Goal: Transaction & Acquisition: Purchase product/service

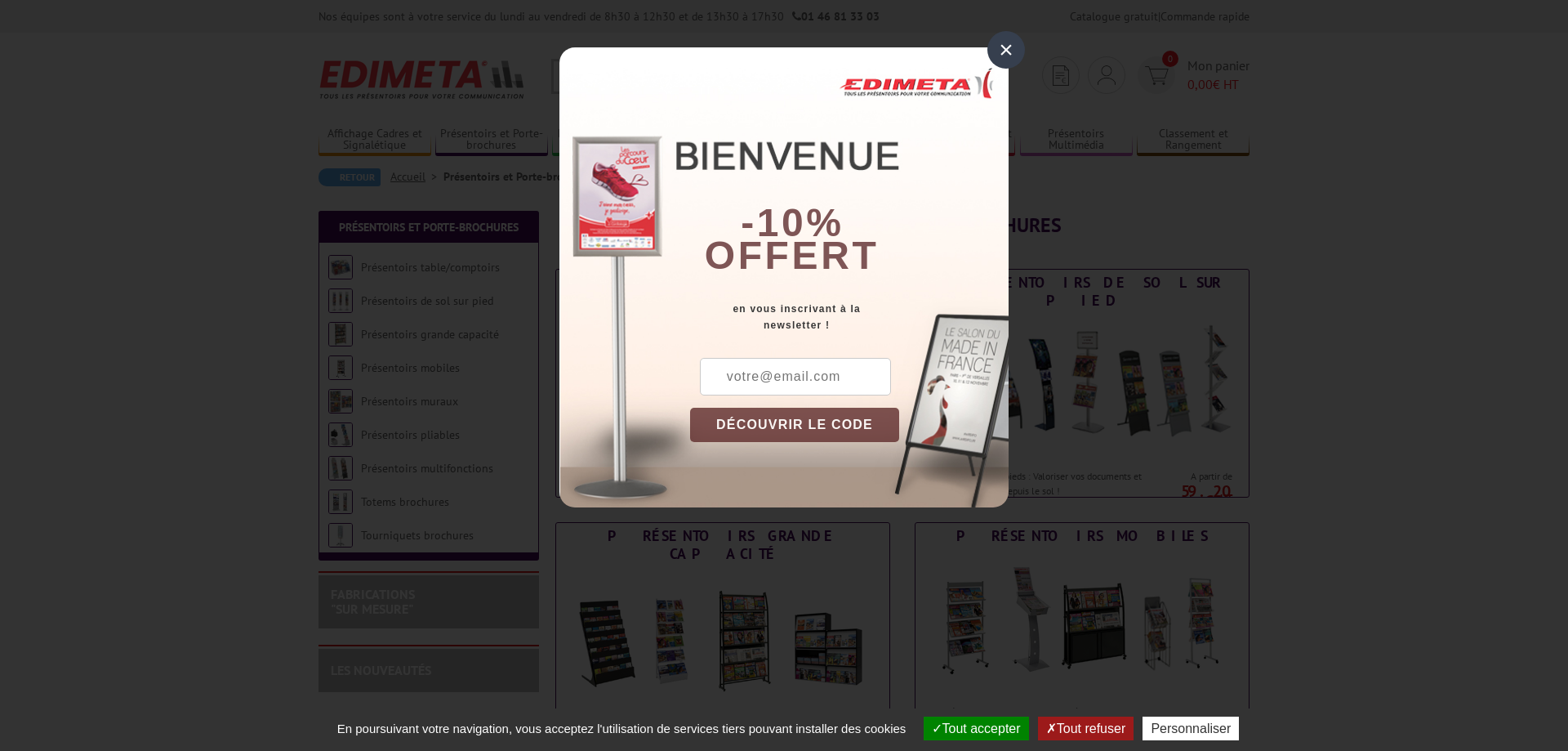
click at [999, 53] on div "×" at bounding box center [1006, 49] width 37 height 37
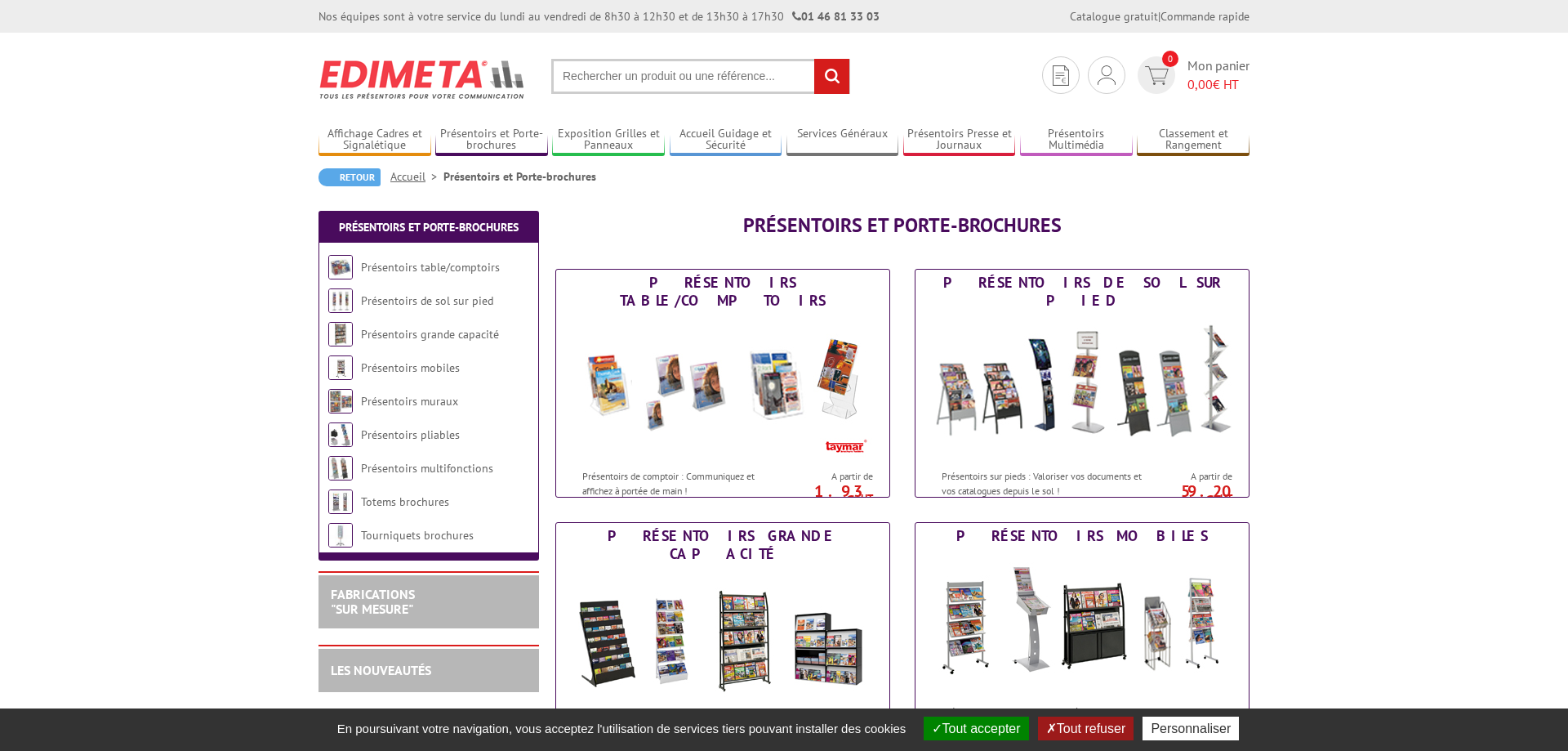
click at [635, 68] on input "text" at bounding box center [701, 76] width 299 height 35
click at [638, 72] on input "text" at bounding box center [701, 76] width 299 height 35
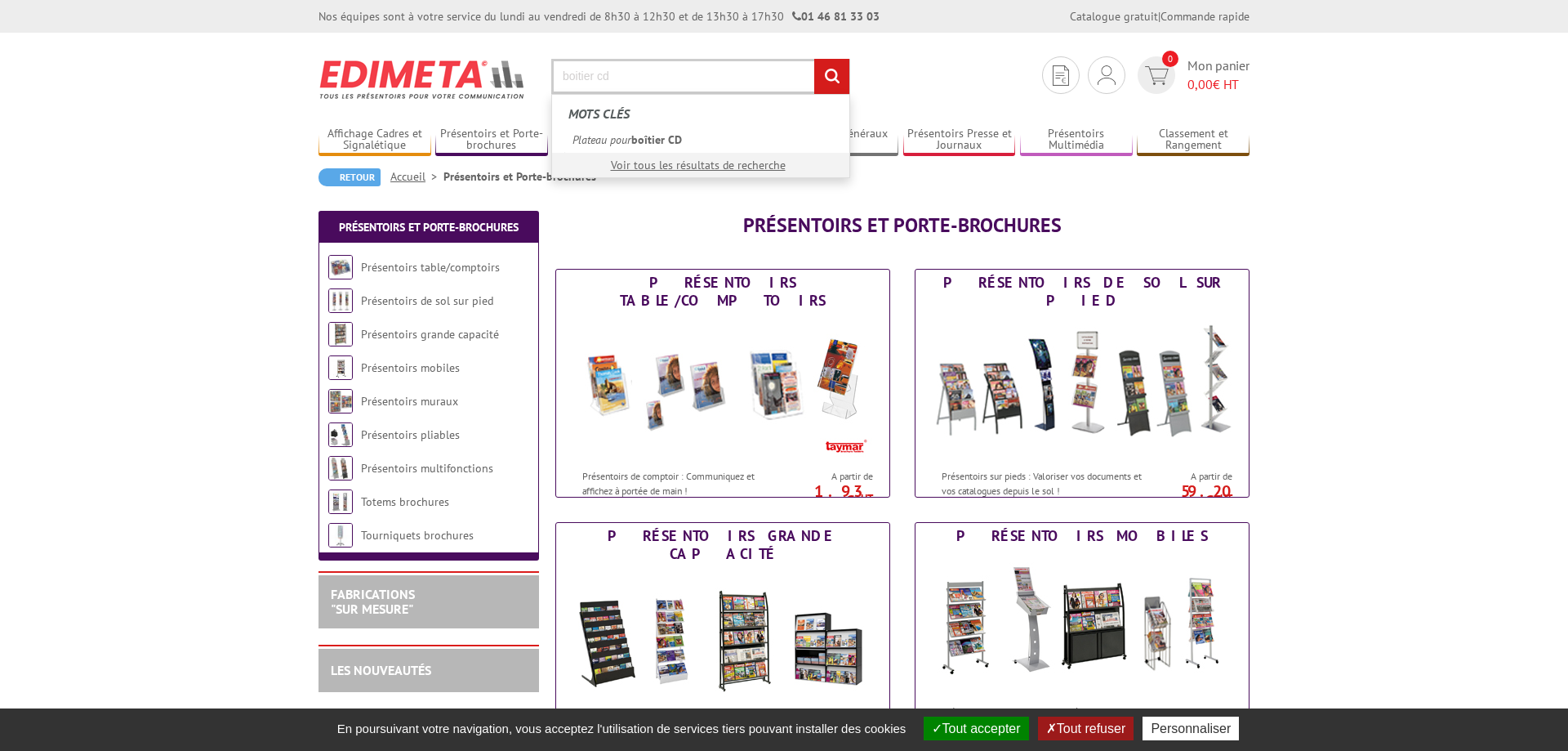
type input "boitier cd"
click at [814, 59] on input "rechercher" at bounding box center [832, 76] width 35 height 35
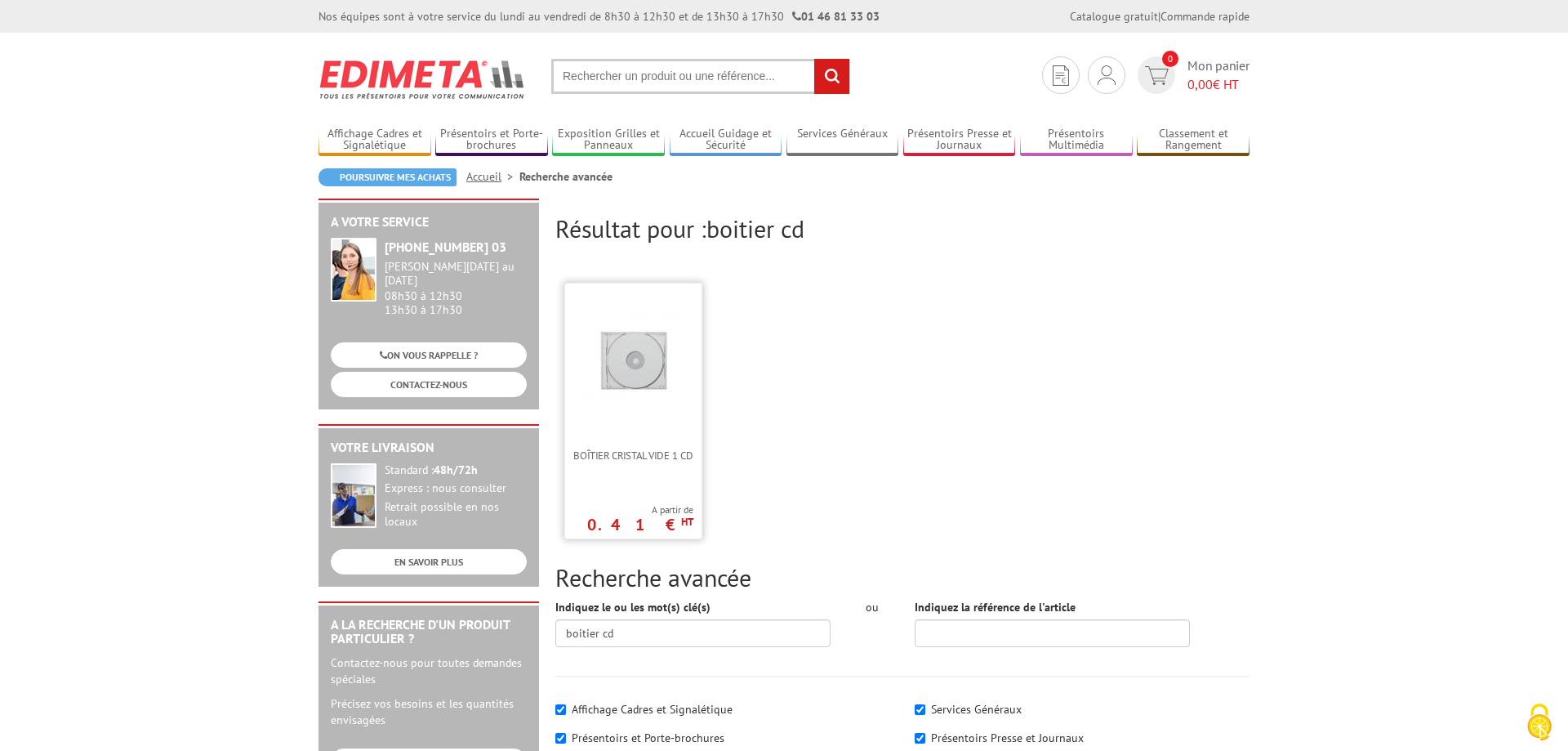
click at [665, 365] on img at bounding box center [633, 361] width 106 height 106
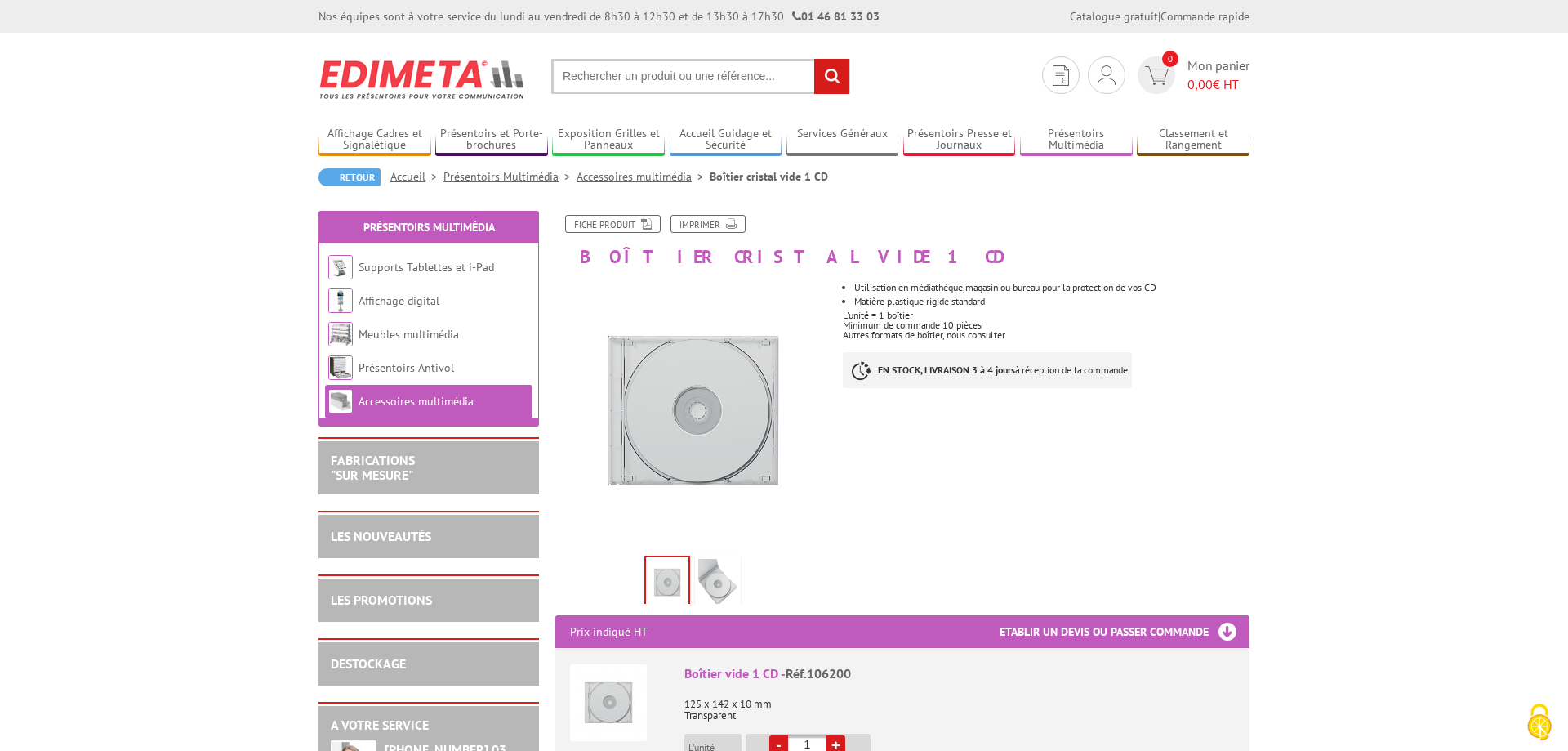
click at [716, 566] on img at bounding box center [717, 584] width 39 height 51
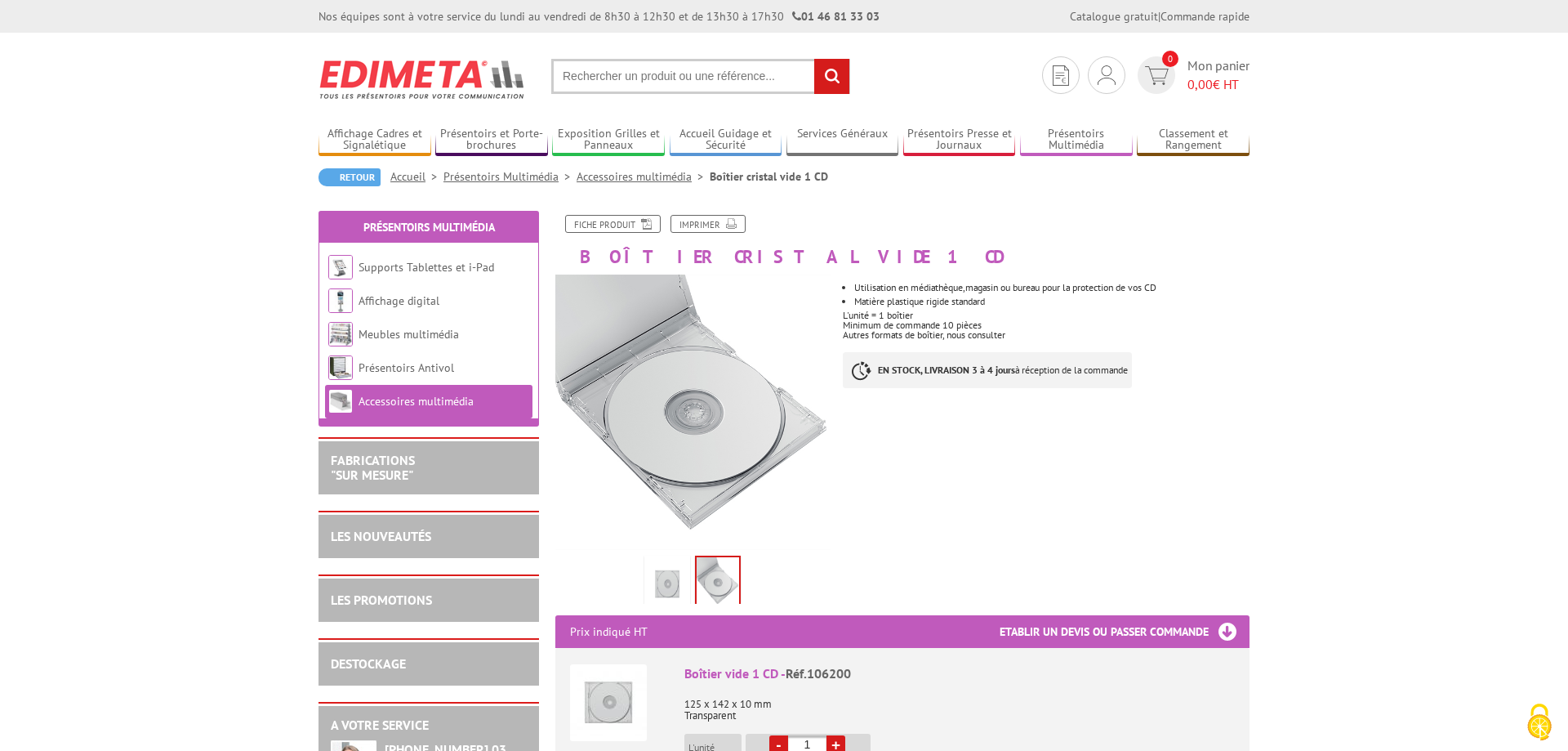
click at [648, 572] on link at bounding box center [667, 583] width 45 height 57
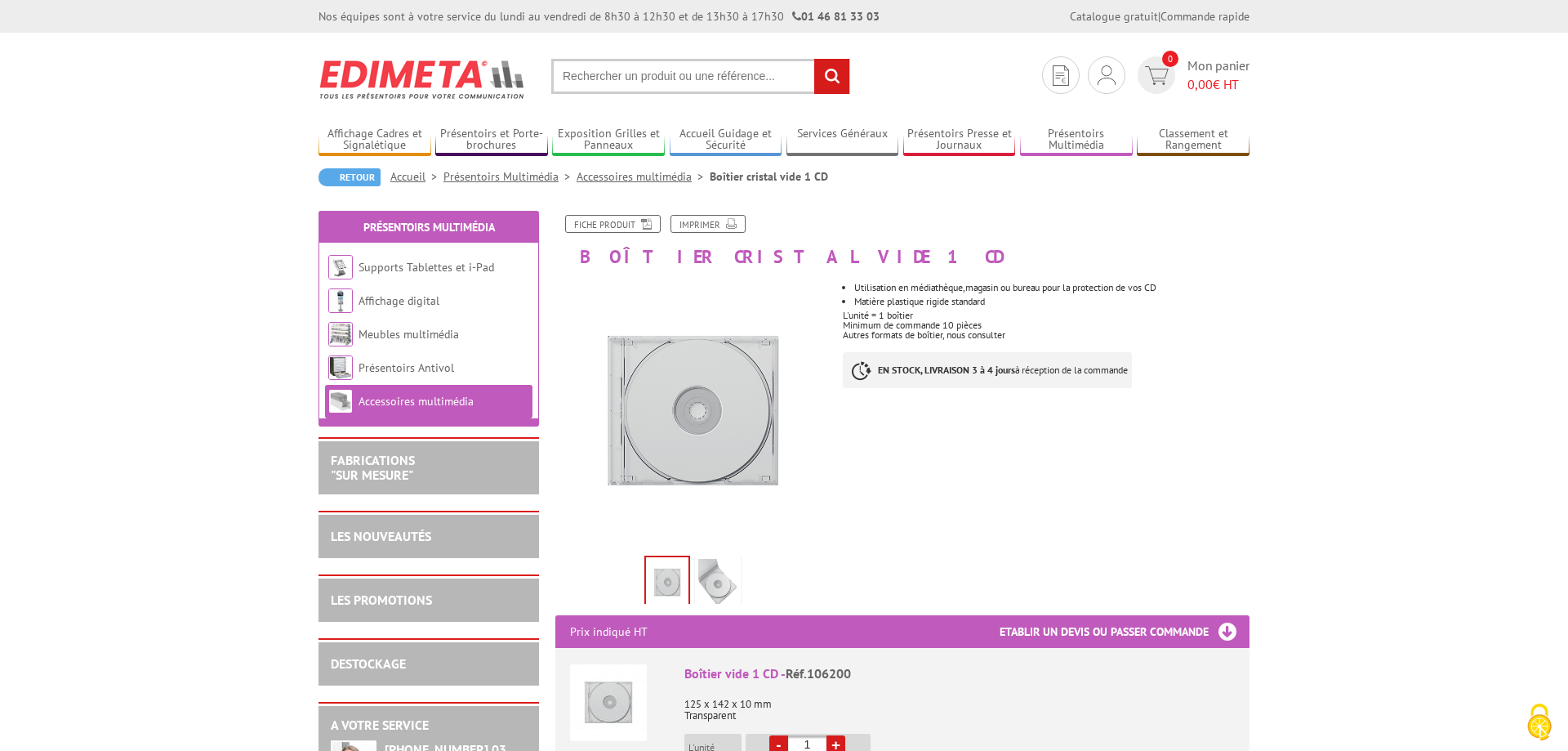
click at [709, 570] on img at bounding box center [717, 584] width 39 height 51
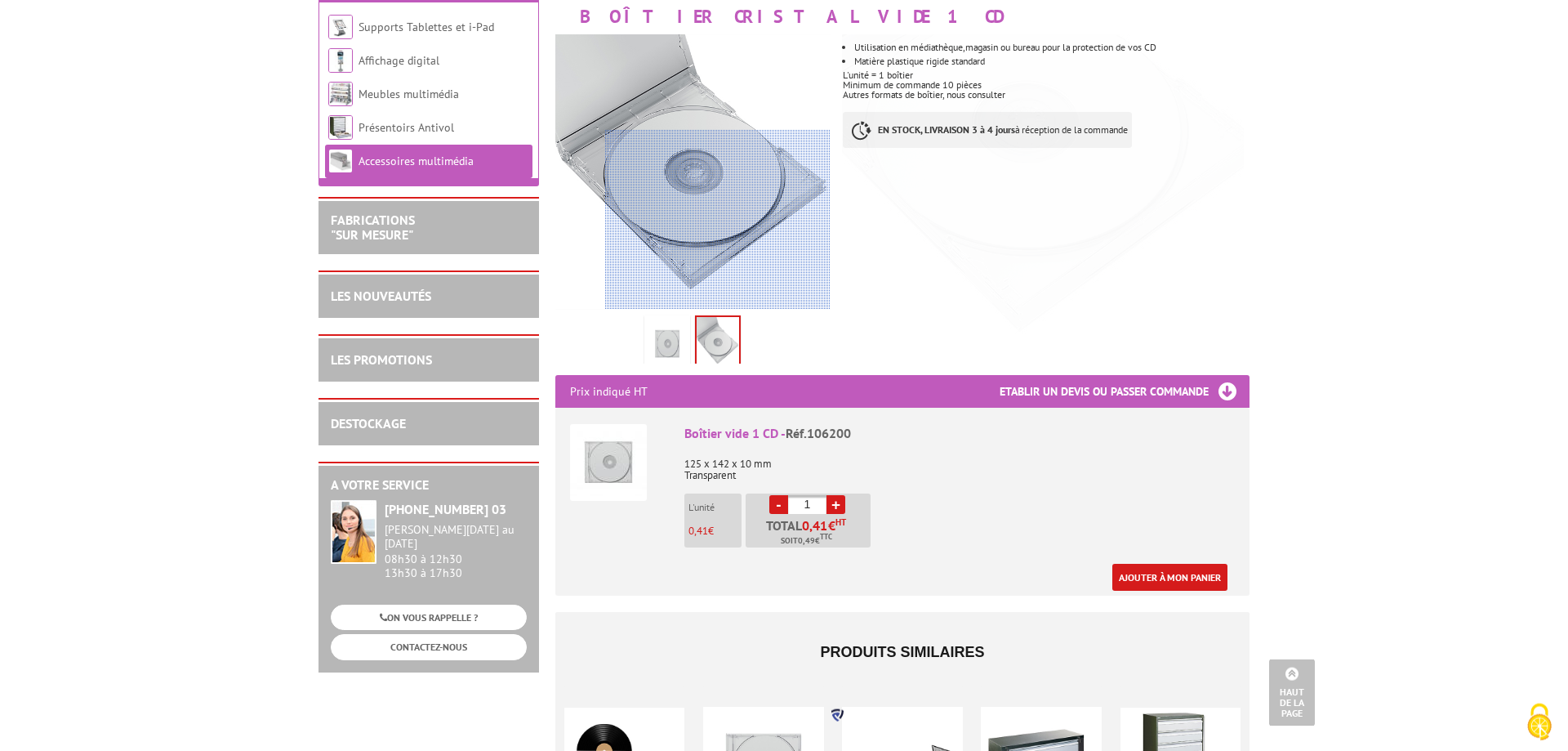
scroll to position [167, 0]
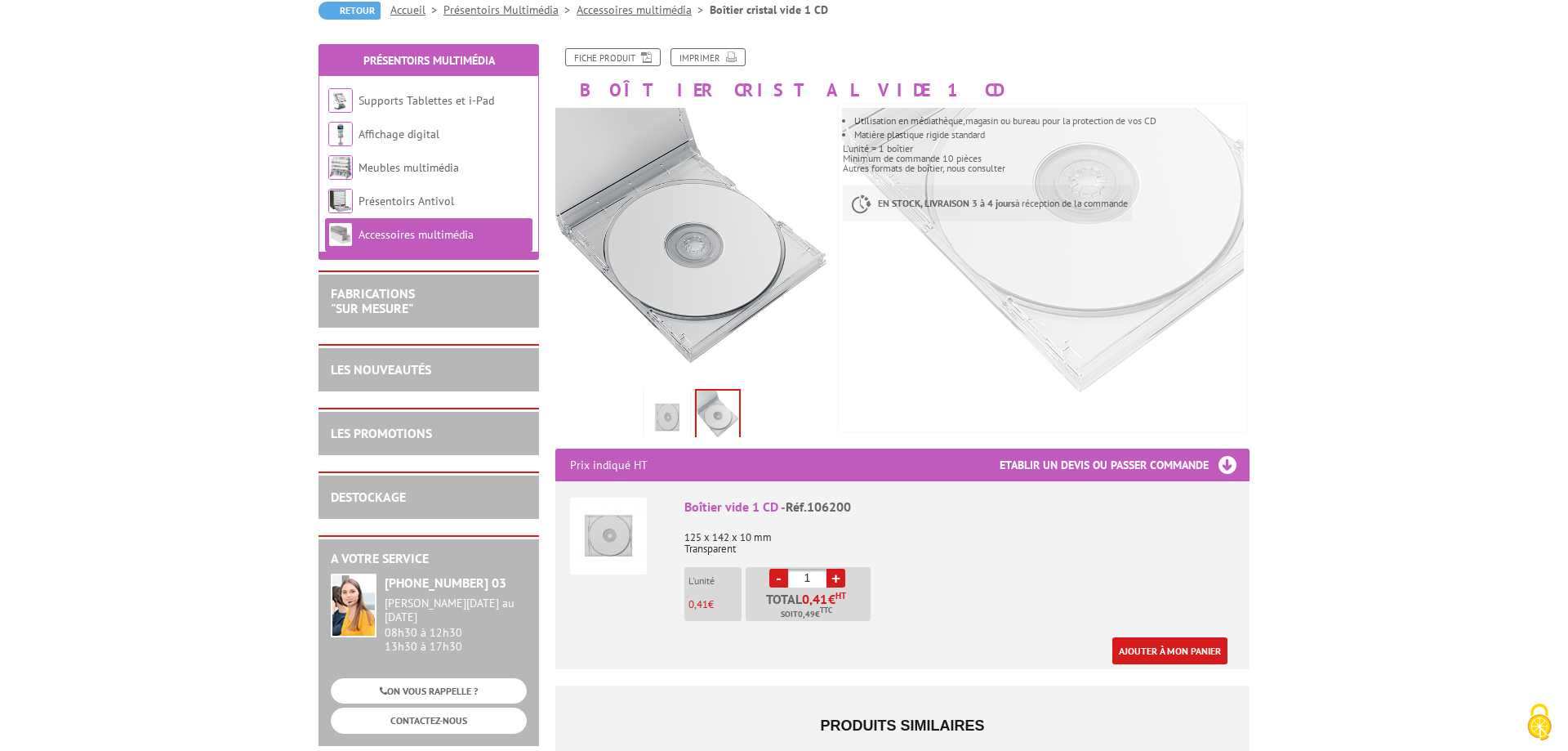
click at [428, 240] on link "Accessoires multimédia" at bounding box center [415, 234] width 115 height 15
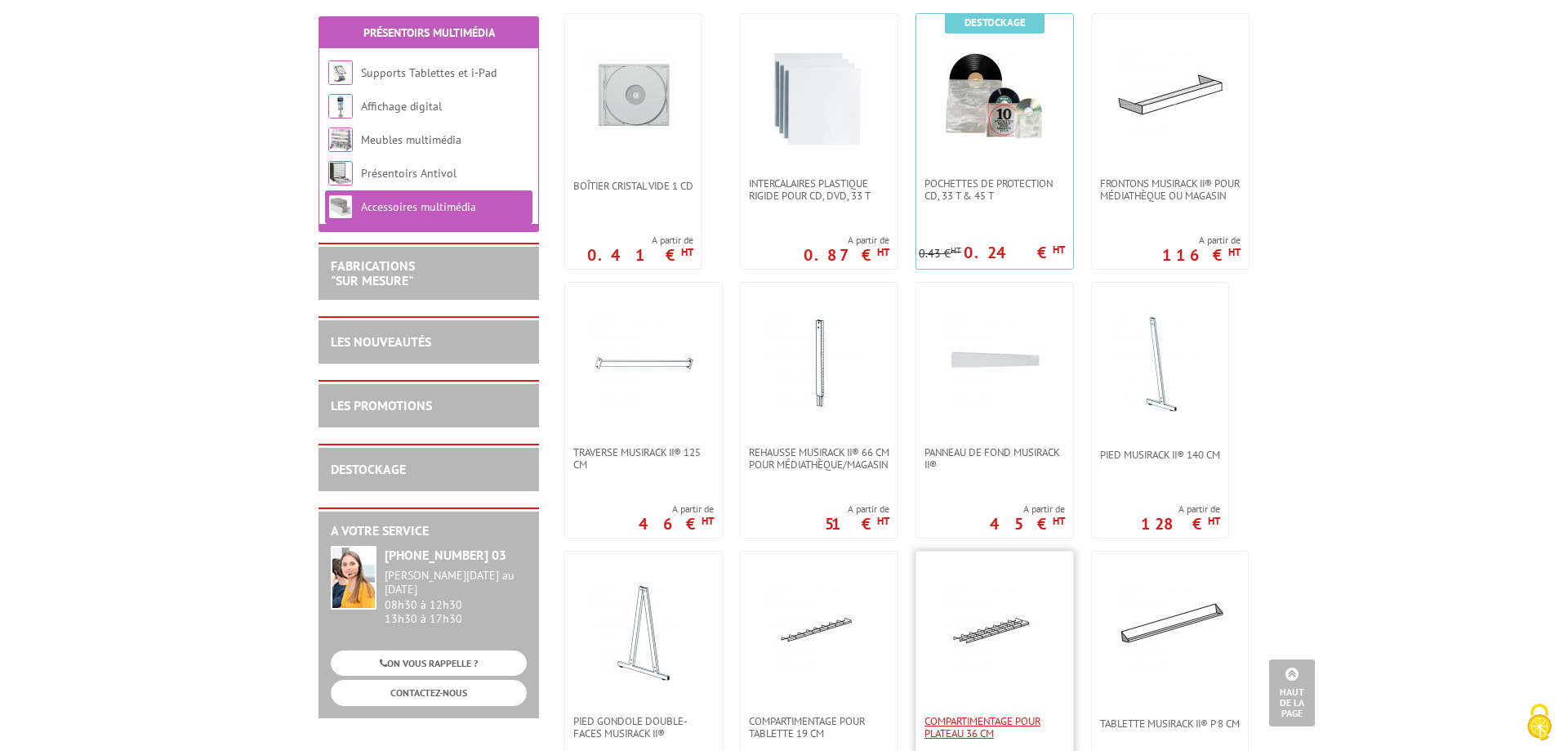
scroll to position [83, 0]
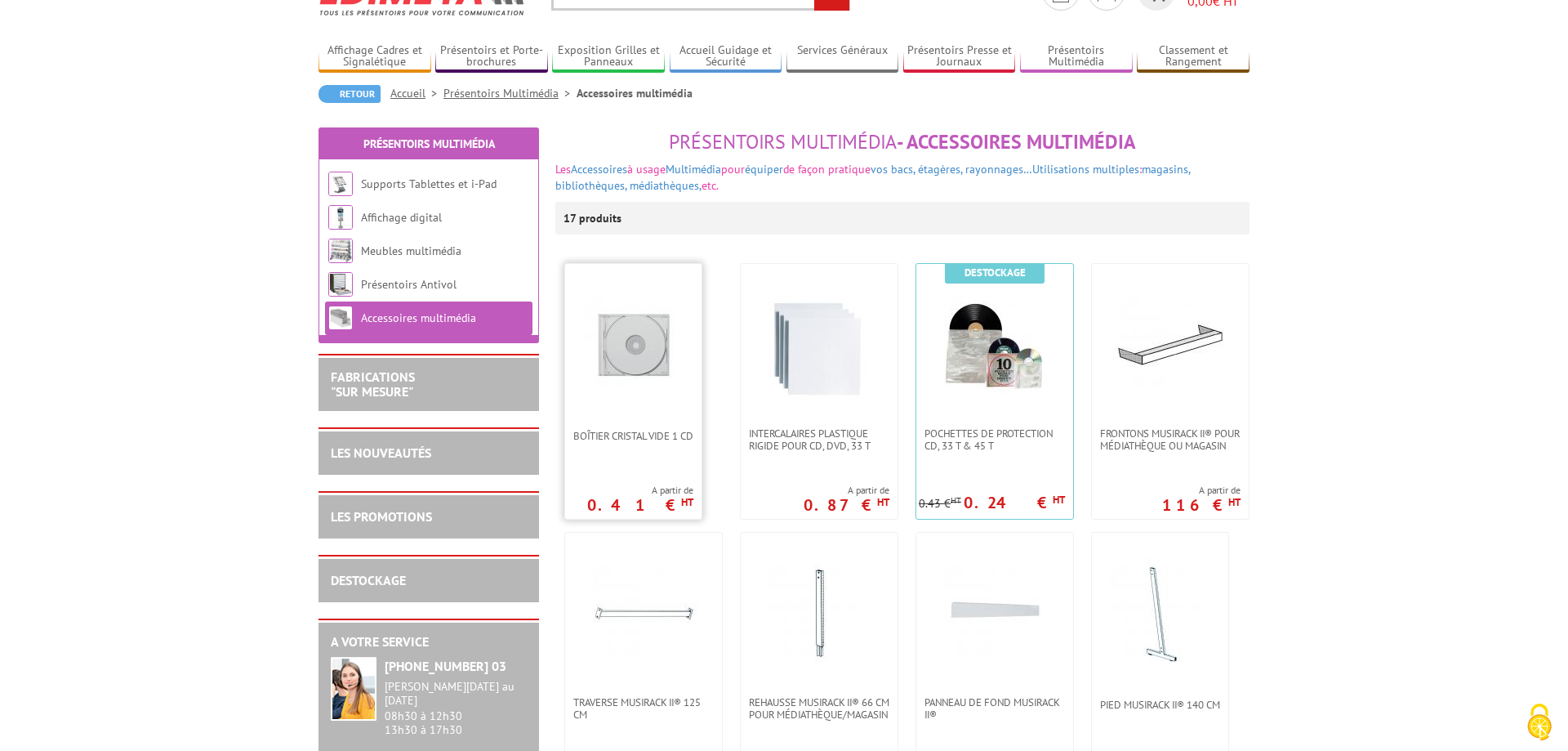
click at [669, 322] on img at bounding box center [634, 346] width 114 height 114
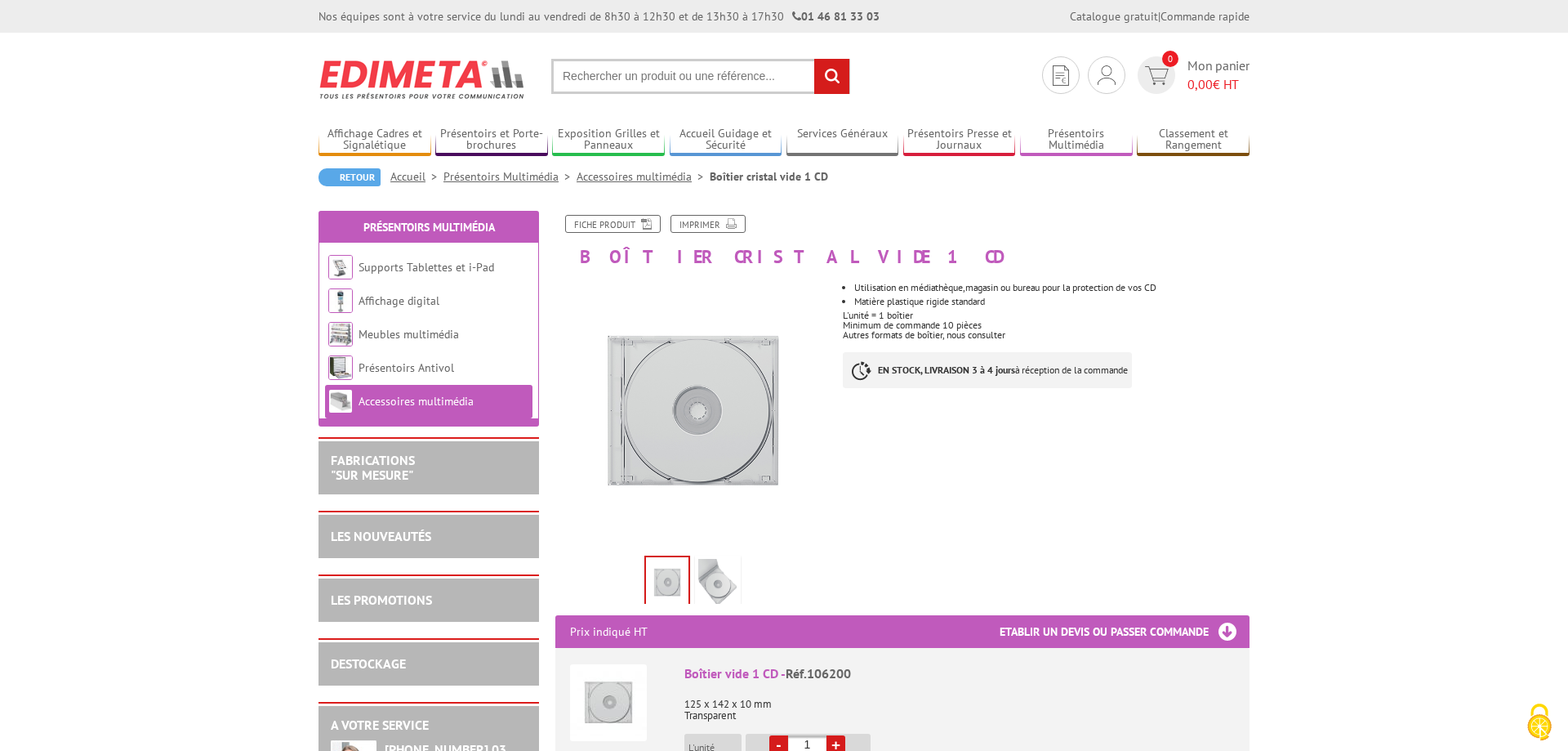
click at [726, 572] on img at bounding box center [717, 584] width 39 height 51
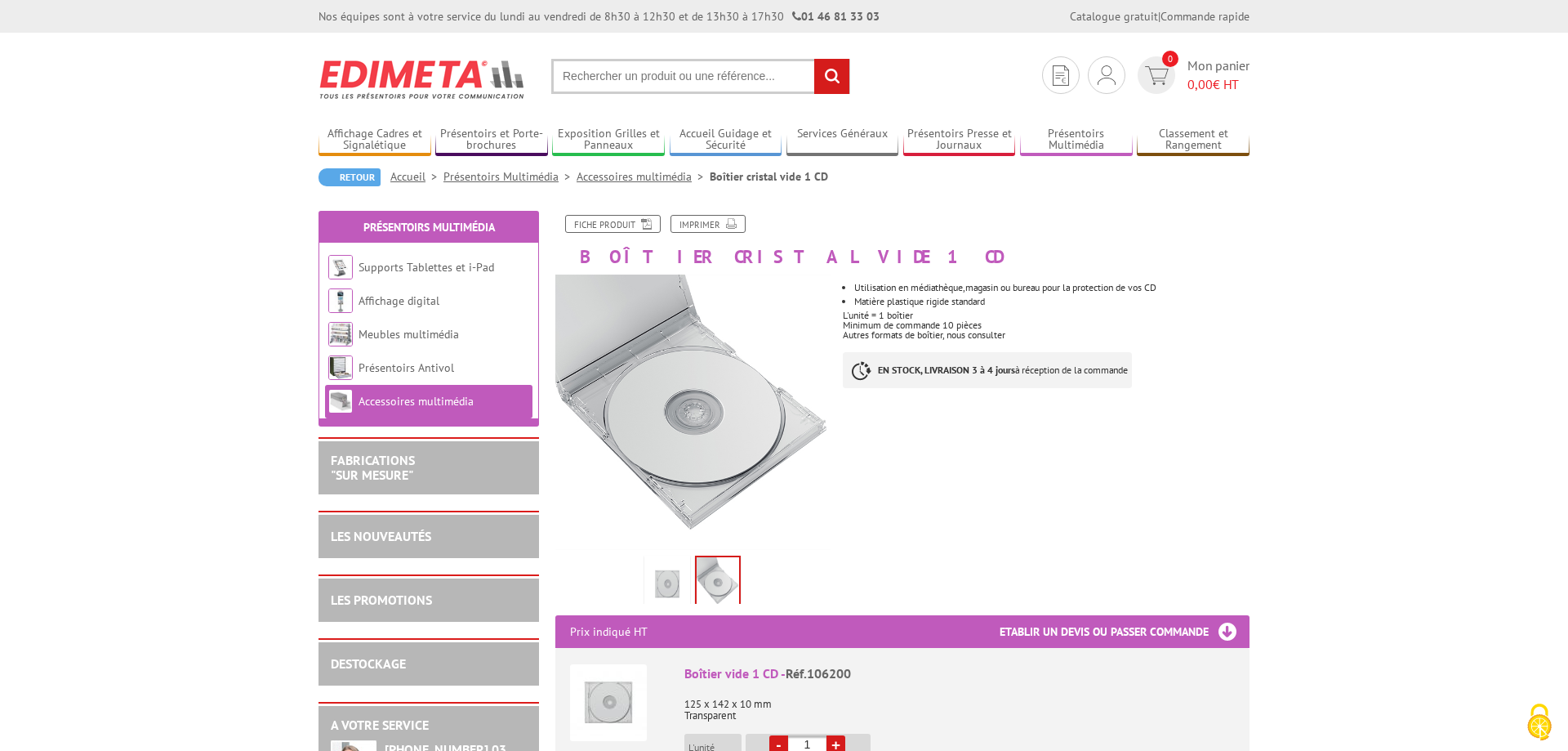
click at [1180, 493] on div "Fiche produit Imprimer Boîtier cristal vide 1 CD Previous Next Utilisation en m…" at bounding box center [902, 735] width 719 height 1039
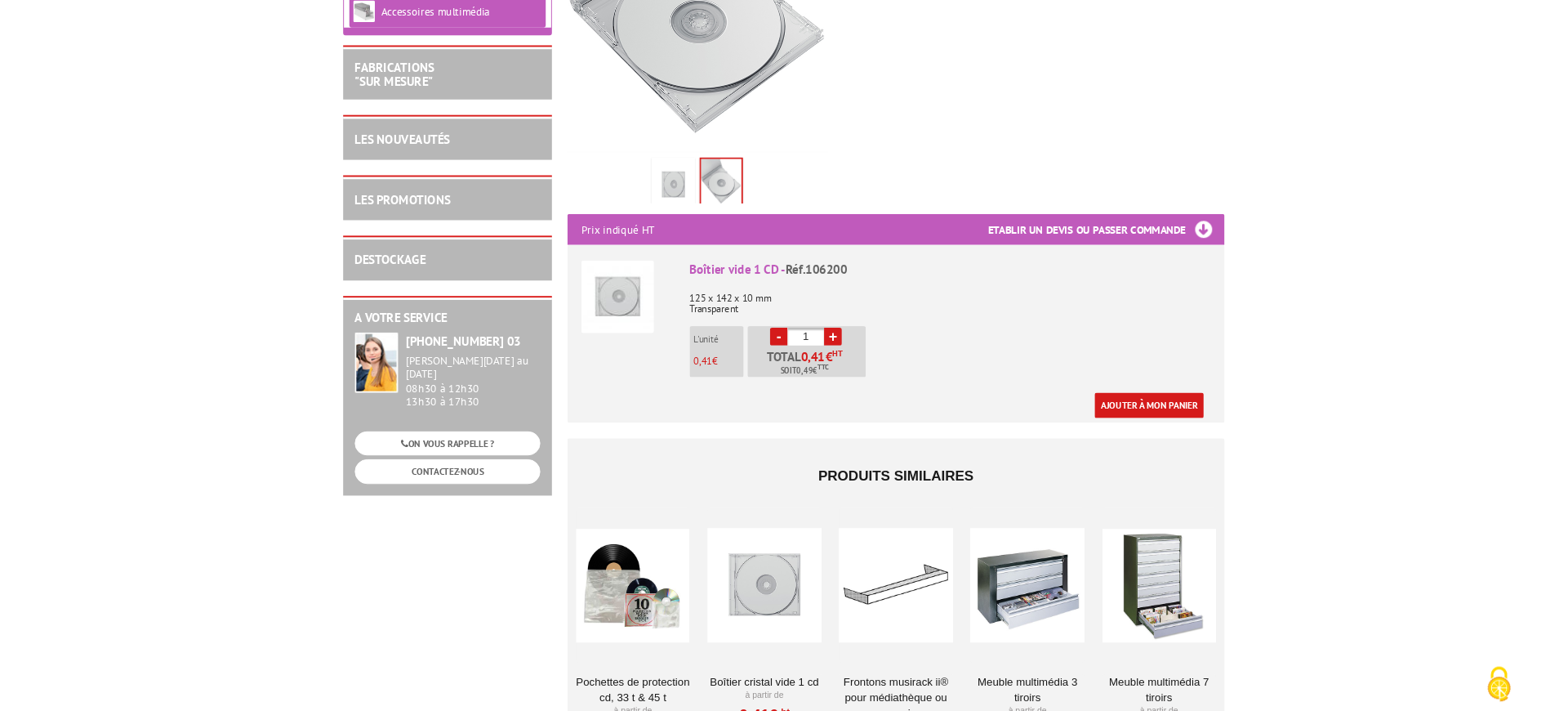
scroll to position [416, 0]
